Goal: Information Seeking & Learning: Learn about a topic

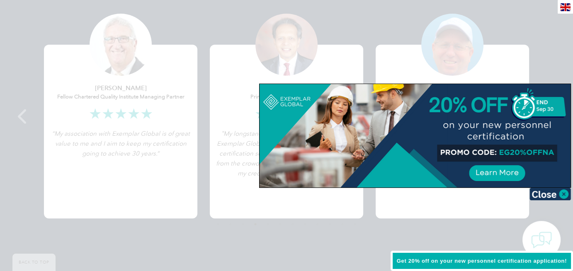
scroll to position [1655, 0]
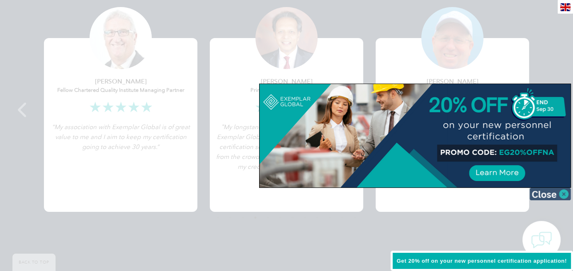
click at [564, 195] on img at bounding box center [549, 194] width 41 height 12
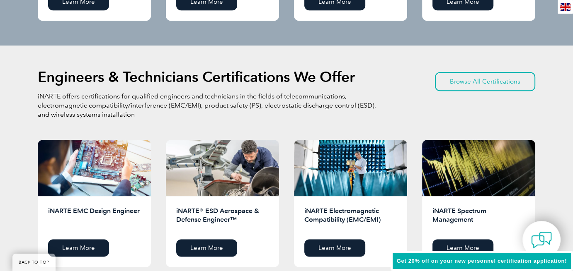
scroll to position [1005, 0]
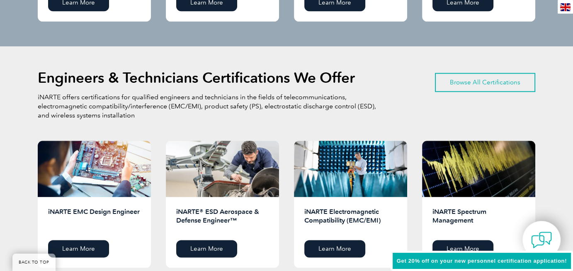
click at [508, 79] on link "Browse All Certifications" at bounding box center [485, 82] width 100 height 19
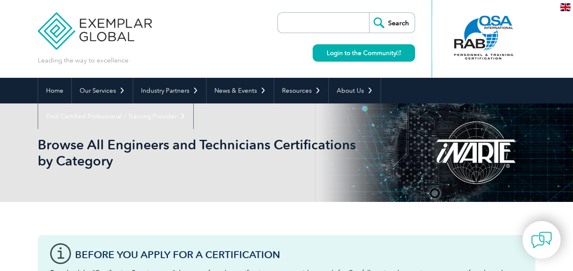
click at [322, 20] on input "search" at bounding box center [325, 23] width 87 height 20
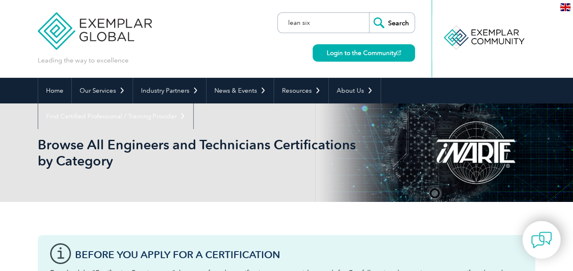
type input "lean six"
click at [369, 13] on input "Search" at bounding box center [392, 23] width 46 height 20
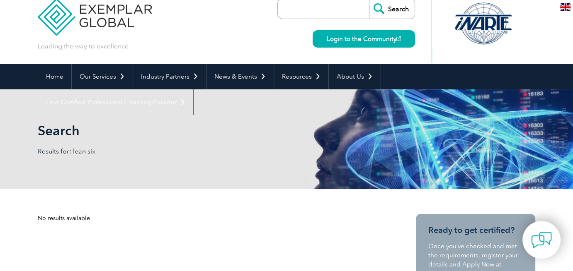
scroll to position [15, 0]
